Goal: Check status: Check status

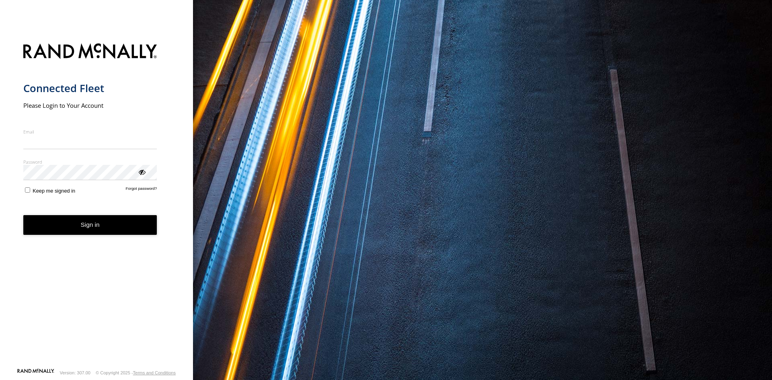
type input "**********"
click at [130, 234] on button "Sign in" at bounding box center [90, 225] width 134 height 20
drag, startPoint x: 130, startPoint y: 234, endPoint x: 261, endPoint y: 107, distance: 182.5
click at [133, 231] on button "Sign in" at bounding box center [90, 225] width 134 height 20
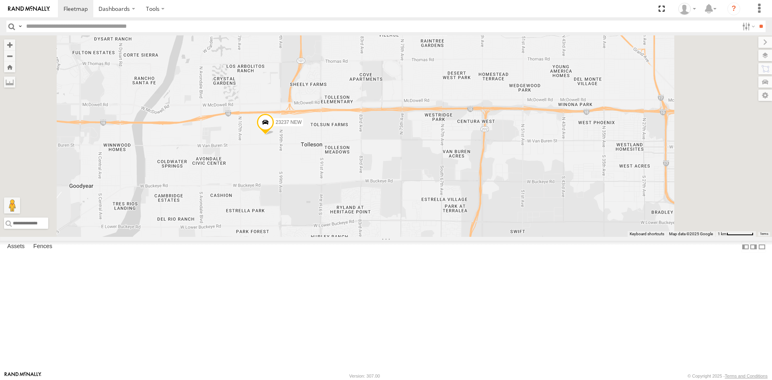
click at [274, 135] on span at bounding box center [265, 124] width 18 height 22
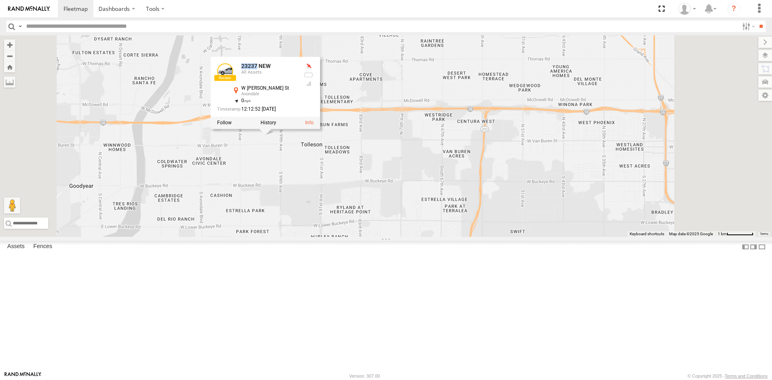
drag, startPoint x: 358, startPoint y: 133, endPoint x: 336, endPoint y: 133, distance: 21.7
click at [297, 82] on div "23237 NEW All Assets" at bounding box center [257, 72] width 80 height 19
copy div "23237"
